Goal: Task Accomplishment & Management: Manage account settings

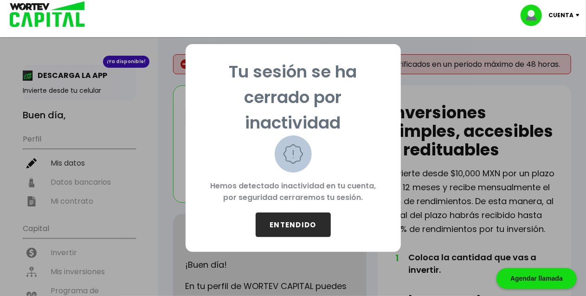
click at [300, 228] on button "ENTENDIDO" at bounding box center [293, 225] width 75 height 25
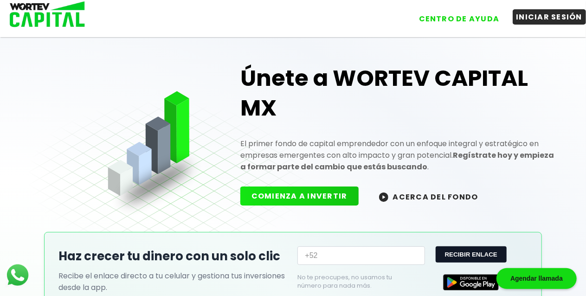
click at [532, 16] on button "INICIAR SESIÓN" at bounding box center [550, 16] width 74 height 15
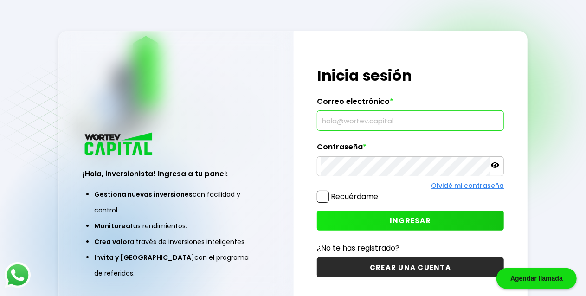
click at [380, 129] on input "text" at bounding box center [410, 120] width 179 height 19
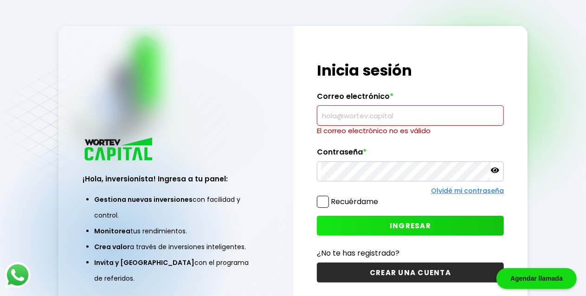
click at [325, 206] on label "Recuérdame" at bounding box center [347, 202] width 61 height 12
click at [380, 197] on input "Recuérdame" at bounding box center [380, 197] width 0 height 0
click at [325, 206] on span at bounding box center [323, 202] width 12 height 12
click at [380, 197] on input "Recuérdame" at bounding box center [380, 197] width 0 height 0
click at [356, 115] on input "text" at bounding box center [410, 115] width 179 height 19
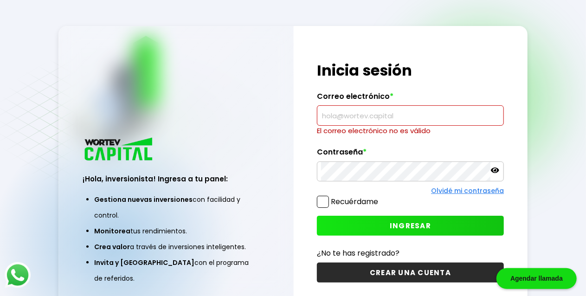
type input "[EMAIL_ADDRESS][DOMAIN_NAME]"
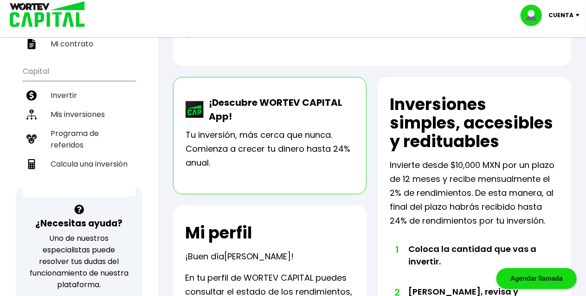
scroll to position [170, 0]
